Goal: Task Accomplishment & Management: Complete application form

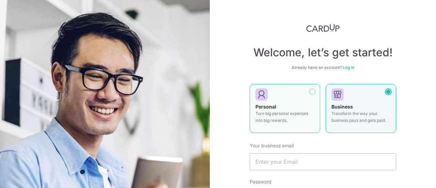
click at [309, 91] on div at bounding box center [312, 91] width 7 height 7
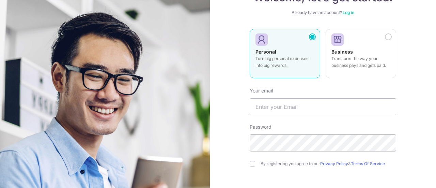
scroll to position [61, 0]
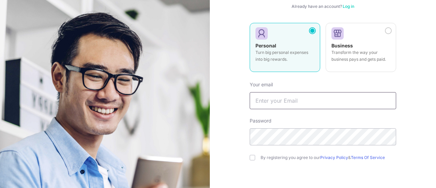
click at [285, 100] on input "text" at bounding box center [323, 100] width 146 height 17
type input "[EMAIL_ADDRESS][DOMAIN_NAME]"
click at [250, 159] on input "checkbox" at bounding box center [252, 157] width 5 height 5
checkbox input "true"
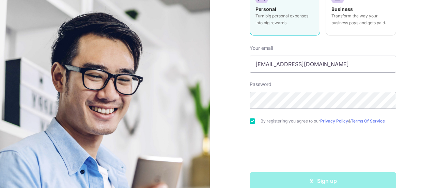
scroll to position [98, 0]
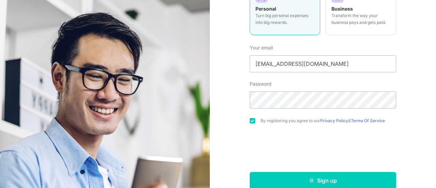
drag, startPoint x: 432, startPoint y: 133, endPoint x: 434, endPoint y: 147, distance: 13.8
click at [435, 147] on div "Welcome, let’s get started! Already have an account? Log in Personal Turn big p…" at bounding box center [323, 94] width 226 height 188
click at [405, 147] on div "Welcome, let’s get started! Already have an account? Log in Personal Turn big p…" at bounding box center [323, 94] width 226 height 188
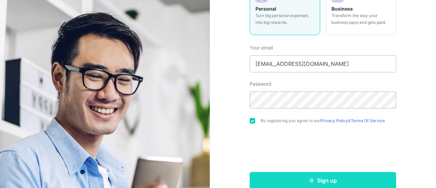
click at [330, 175] on button "Sign up" at bounding box center [323, 180] width 146 height 17
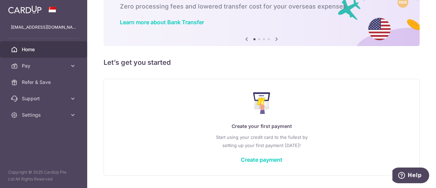
scroll to position [59, 0]
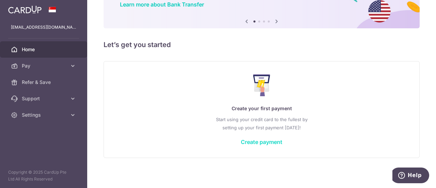
click at [249, 144] on link "Create payment" at bounding box center [262, 141] width 42 height 7
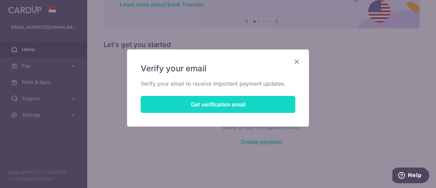
click at [219, 101] on button "Get verification email" at bounding box center [218, 104] width 155 height 17
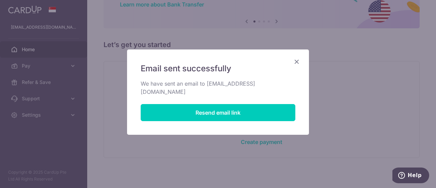
drag, startPoint x: 298, startPoint y: 63, endPoint x: 268, endPoint y: 44, distance: 35.7
click at [298, 63] on icon "Close" at bounding box center [297, 61] width 8 height 9
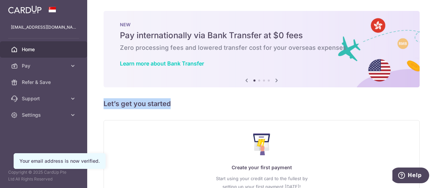
drag, startPoint x: 431, startPoint y: 70, endPoint x: 436, endPoint y: 96, distance: 26.9
click at [436, 96] on div "× Pause Schedule Pause all future payments in this series Pause just this one p…" at bounding box center [261, 94] width 349 height 188
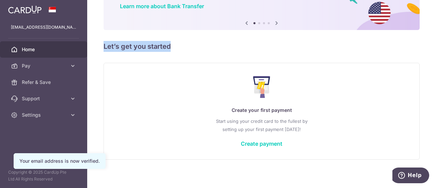
scroll to position [61, 0]
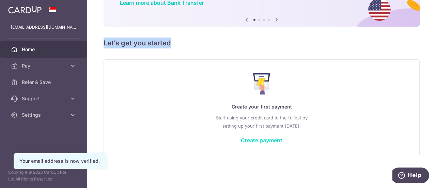
click at [264, 140] on link "Create payment" at bounding box center [262, 140] width 42 height 7
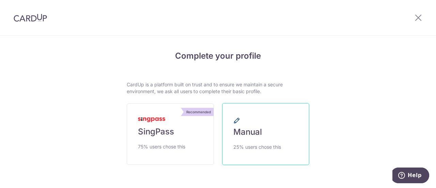
click at [251, 127] on span "Manual" at bounding box center [247, 131] width 29 height 11
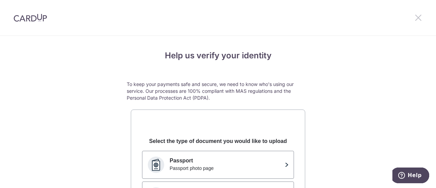
click at [416, 16] on icon at bounding box center [418, 17] width 8 height 9
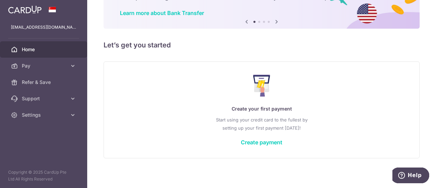
scroll to position [52, 0]
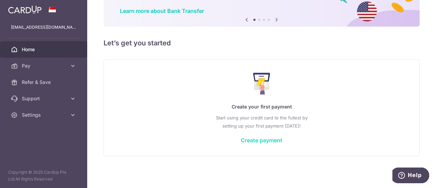
click at [262, 140] on link "Create payment" at bounding box center [262, 140] width 42 height 7
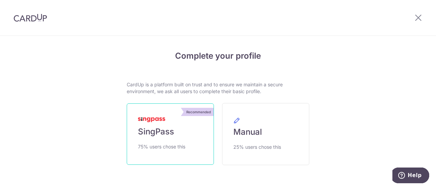
click at [172, 136] on link "Recommended SingPass 75% users chose this" at bounding box center [170, 133] width 87 height 61
